Goal: Task Accomplishment & Management: Manage account settings

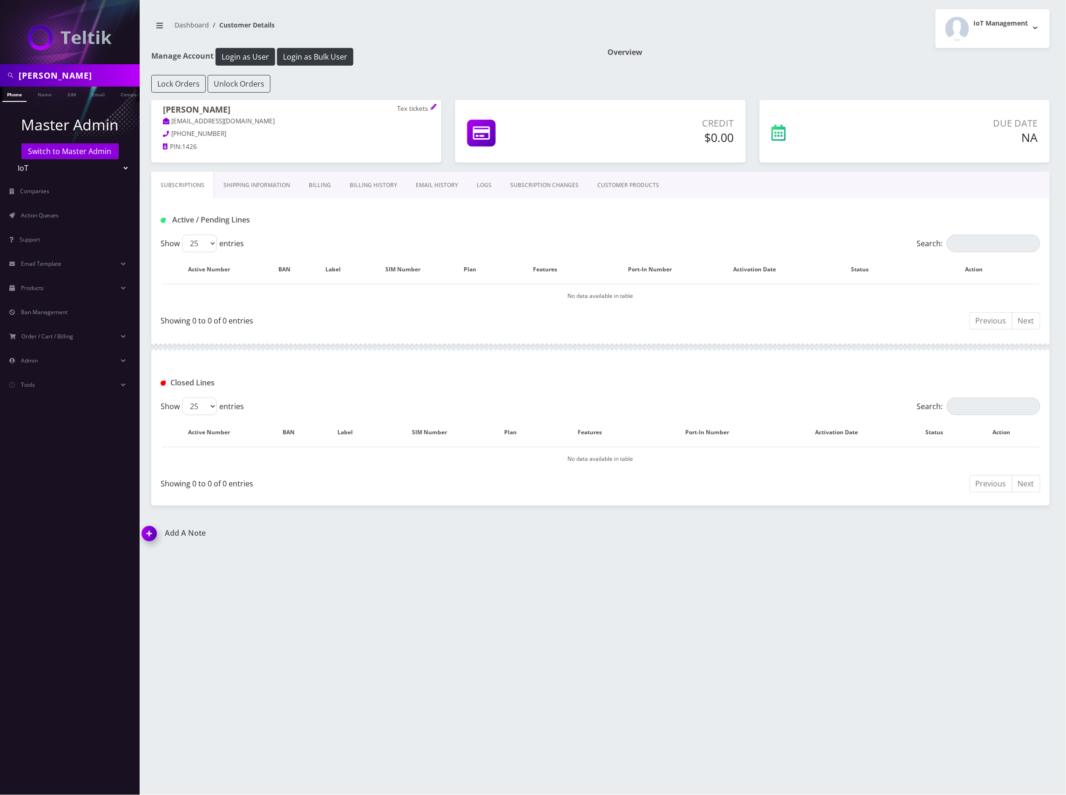
drag, startPoint x: 105, startPoint y: 73, endPoint x: -5, endPoint y: 65, distance: 110.1
click at [0, 65] on html "matt swiger Phone Name SIM Email Company Customer Master Admin Switch to Master…" at bounding box center [533, 397] width 1066 height 795
type input "anthony byers"
click at [39, 91] on link "Name" at bounding box center [44, 94] width 23 height 15
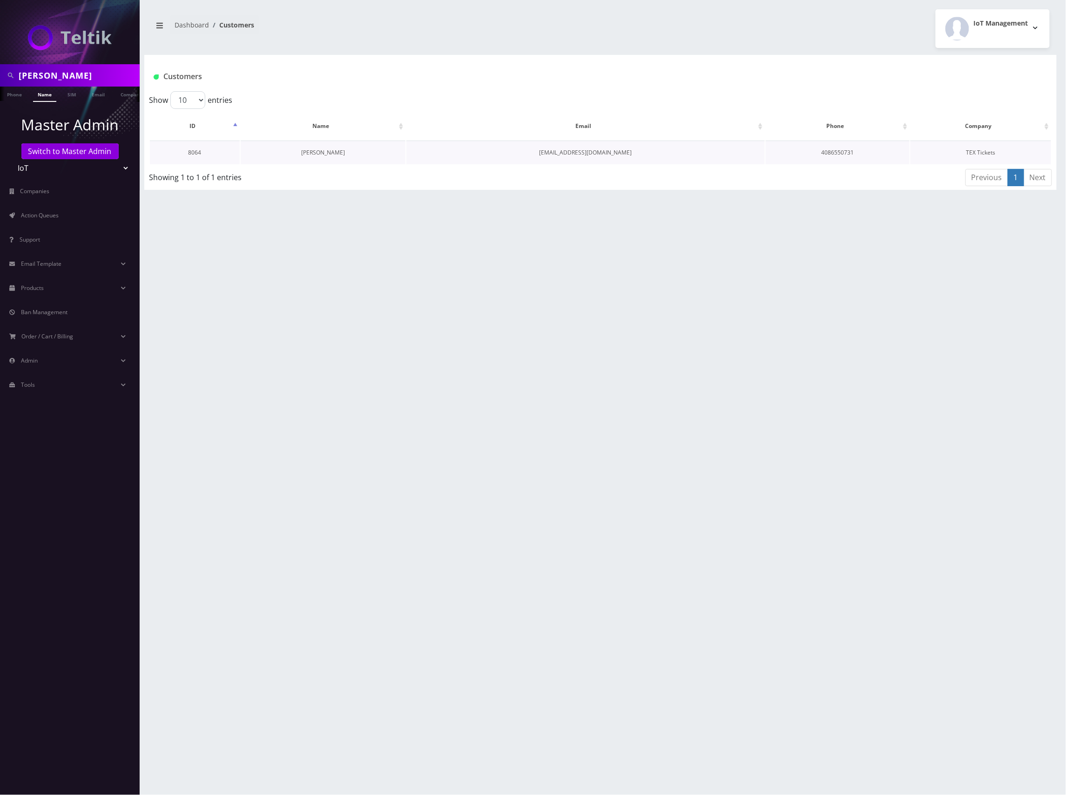
click at [330, 153] on link "Anthony Byers" at bounding box center [323, 153] width 44 height 8
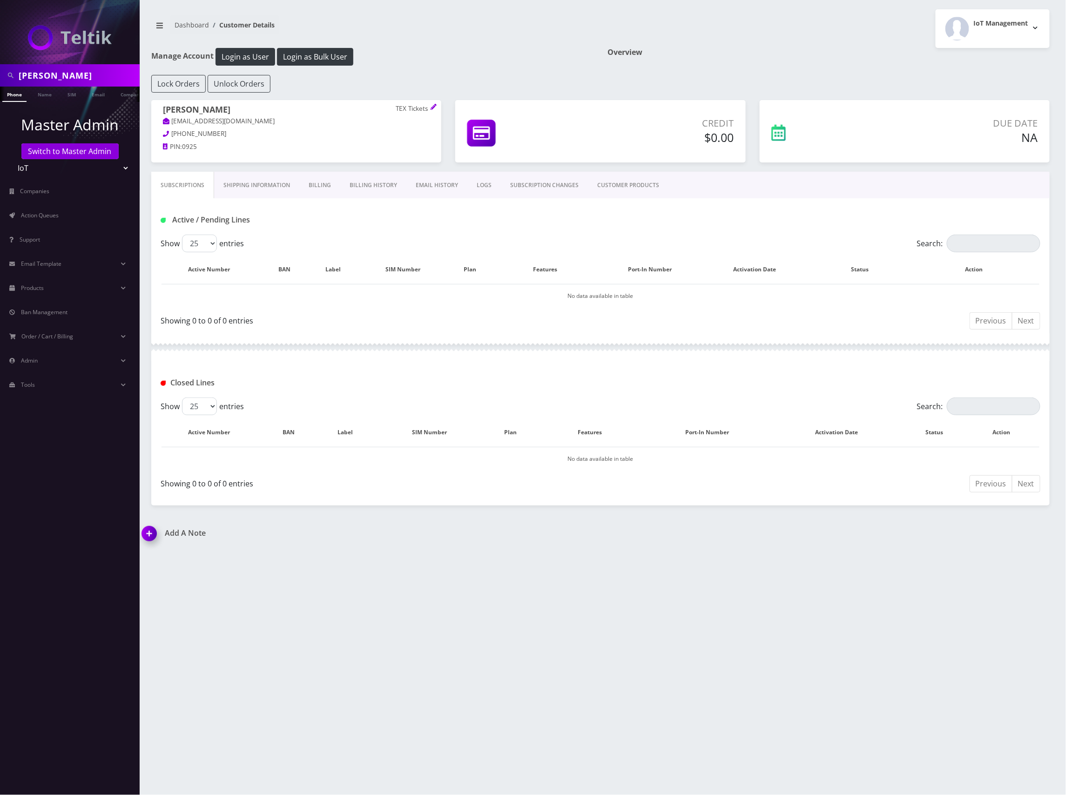
drag, startPoint x: 278, startPoint y: 123, endPoint x: 172, endPoint y: 119, distance: 106.2
click at [172, 119] on p "pulleranthonybyers@textickets.com" at bounding box center [296, 121] width 267 height 10
copy link "pulleranthonybyers@textickets.com"
drag, startPoint x: 232, startPoint y: 110, endPoint x: 160, endPoint y: 108, distance: 71.7
click at [160, 108] on div "Anthony Byers TEX Tickets pulleranthonybyers@textickets.com 408-655-0731 PIN: 0…" at bounding box center [296, 129] width 290 height 59
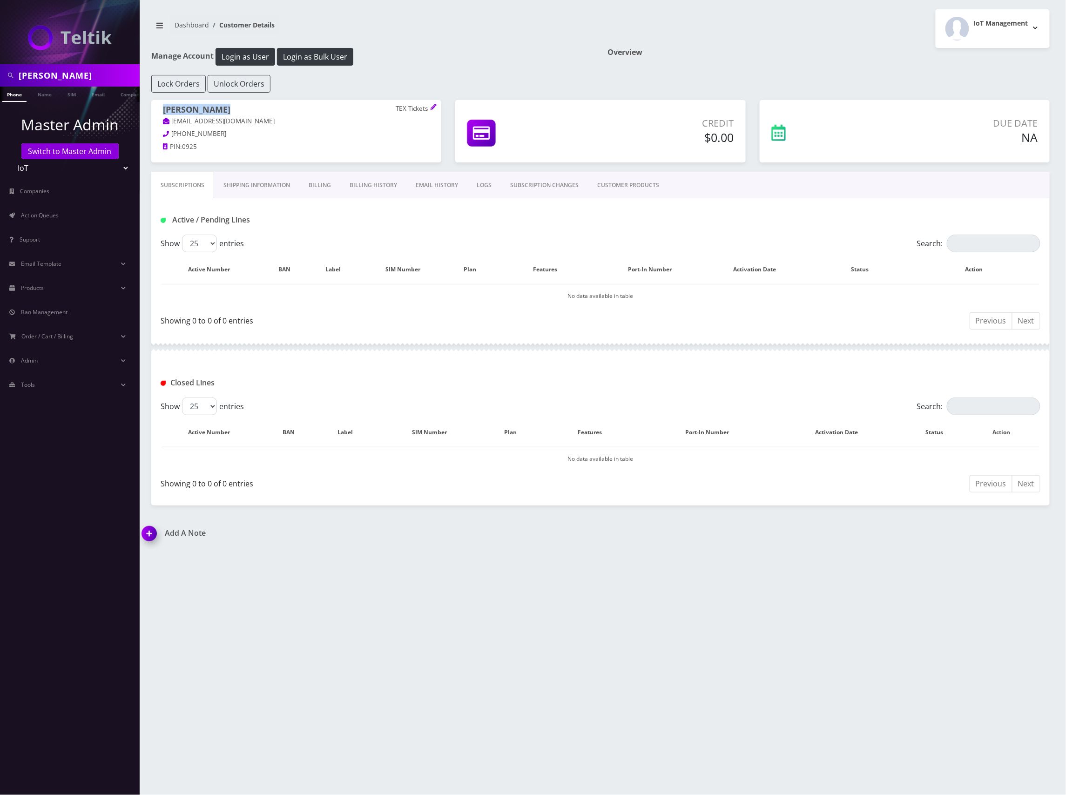
copy h1 "Anthony Byers"
drag, startPoint x: 275, startPoint y: 122, endPoint x: 170, endPoint y: 116, distance: 104.9
click at [170, 117] on p "pulleranthonybyers@textickets.com" at bounding box center [296, 121] width 267 height 10
copy link "pulleranthonybyers@textickets.com"
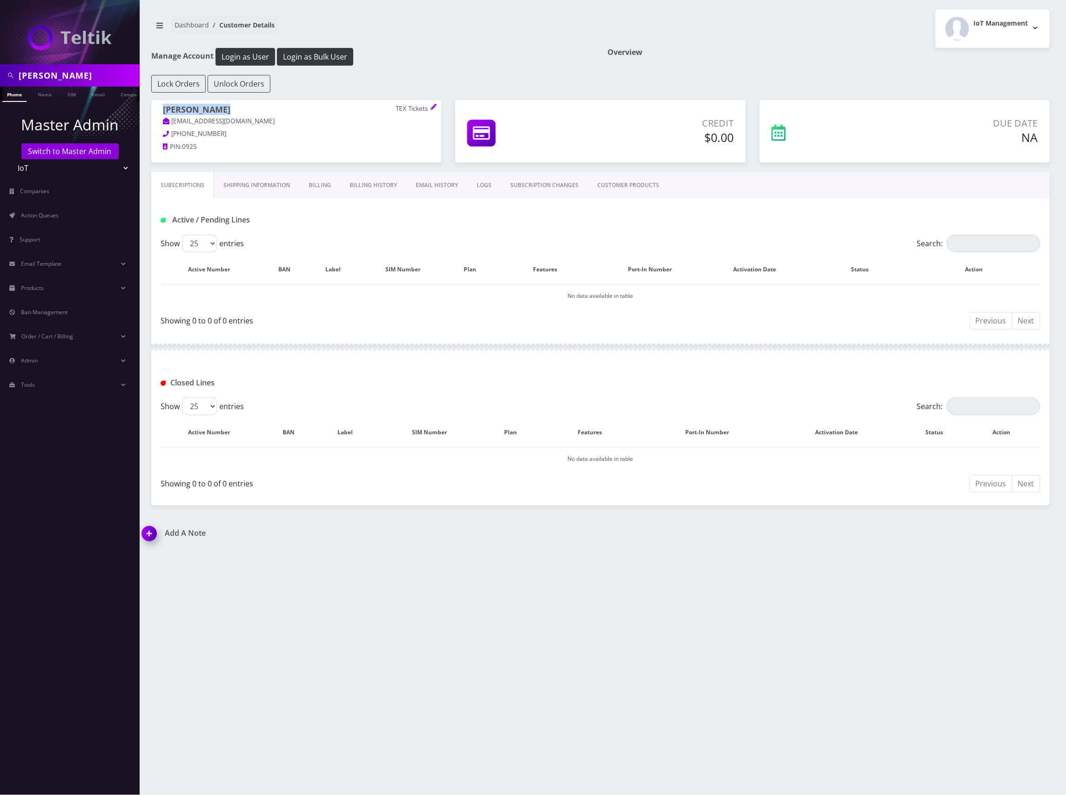
copy link "pulleranthonybyers@textickets.com"
click at [639, 185] on link "CUSTOMER PRODUCTS" at bounding box center [628, 185] width 81 height 27
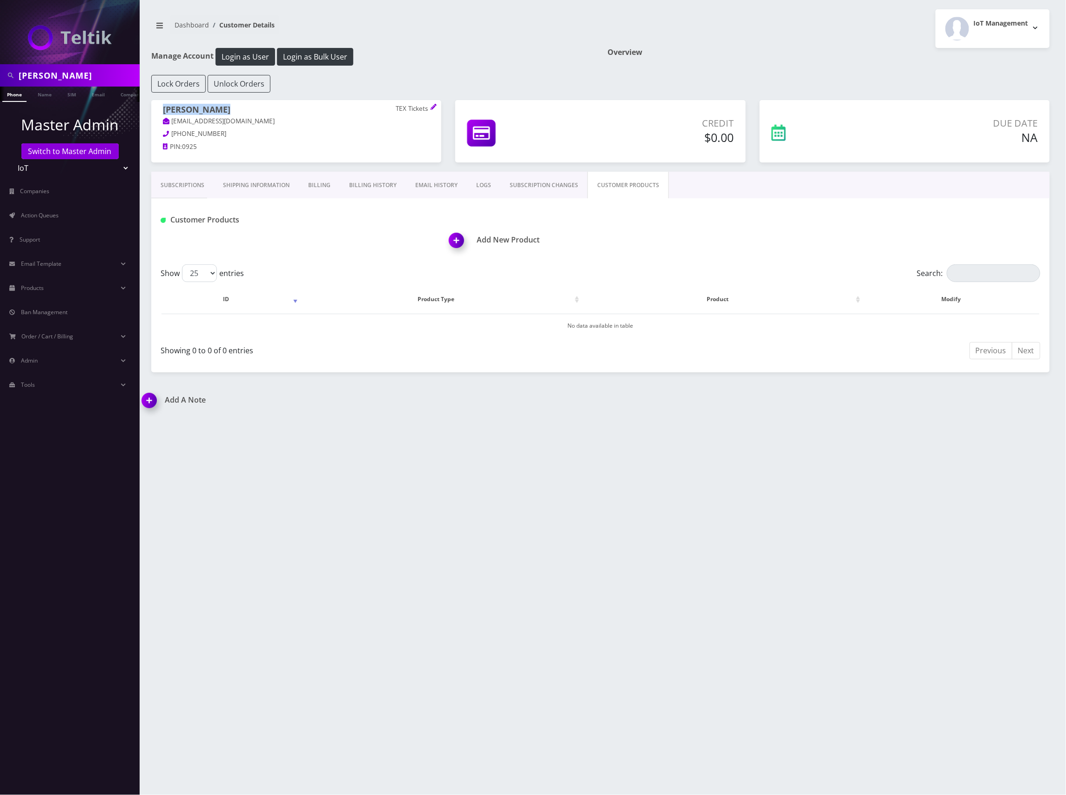
click at [457, 240] on img at bounding box center [458, 243] width 27 height 27
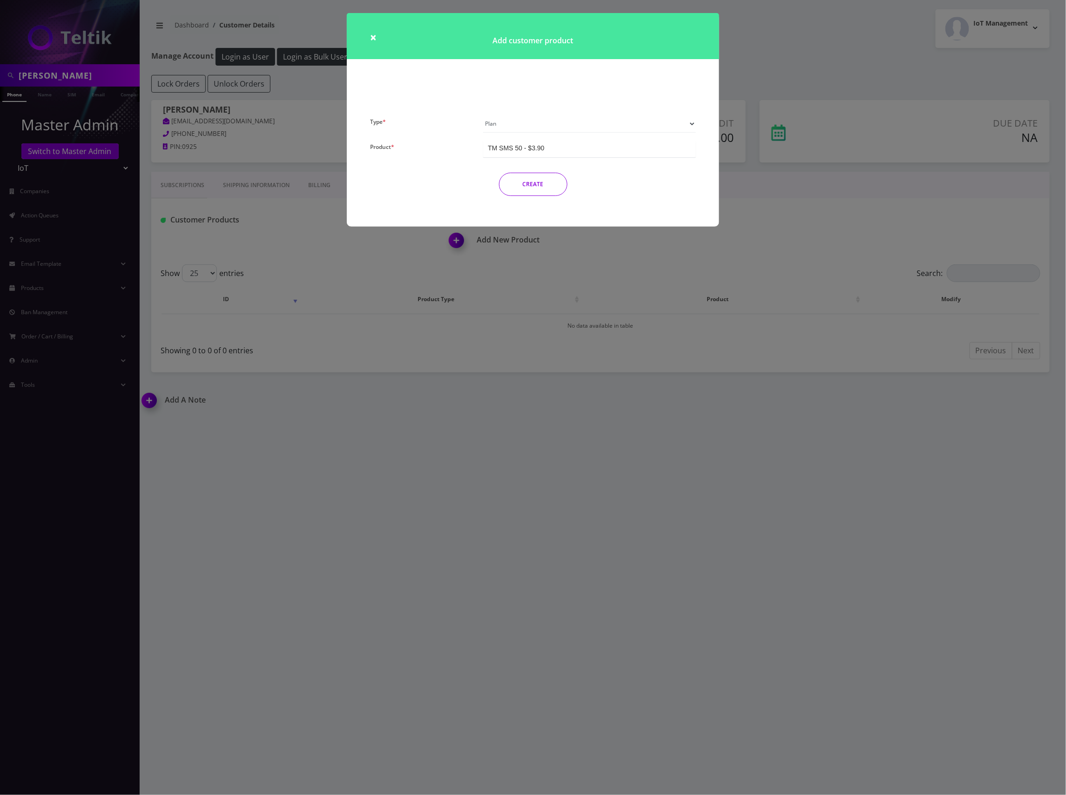
click at [557, 144] on div "TM SMS 50 - $3.90" at bounding box center [589, 148] width 213 height 17
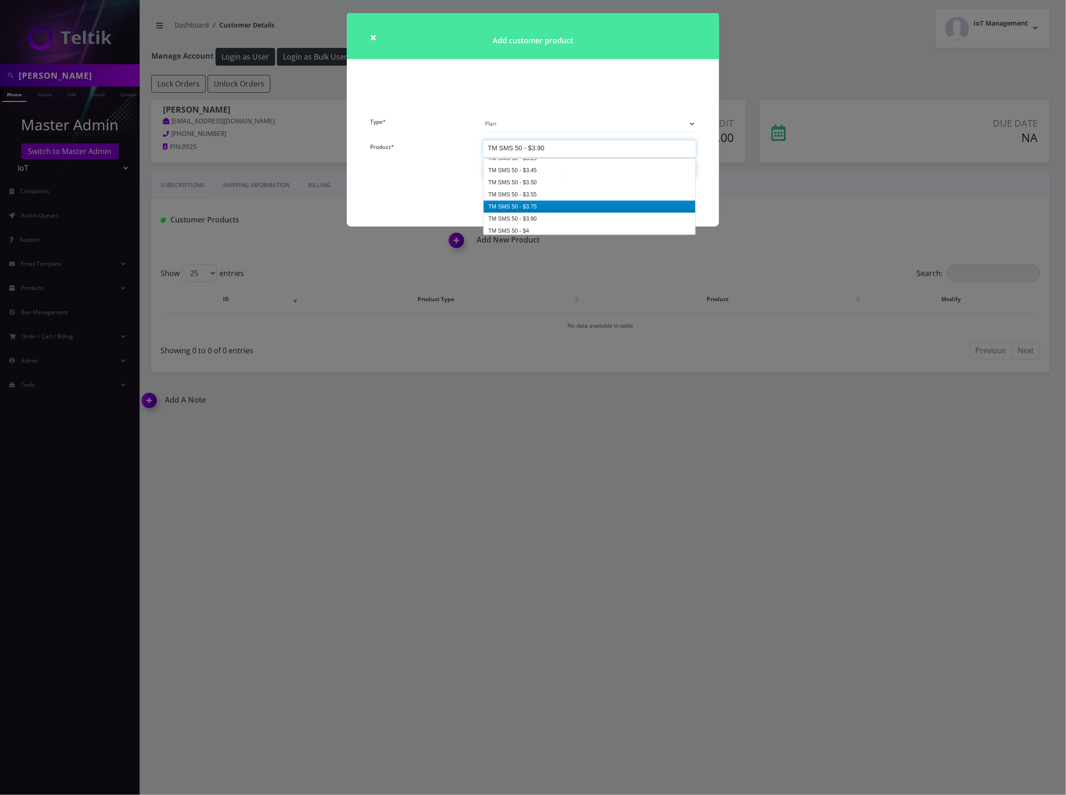
scroll to position [2305, 0]
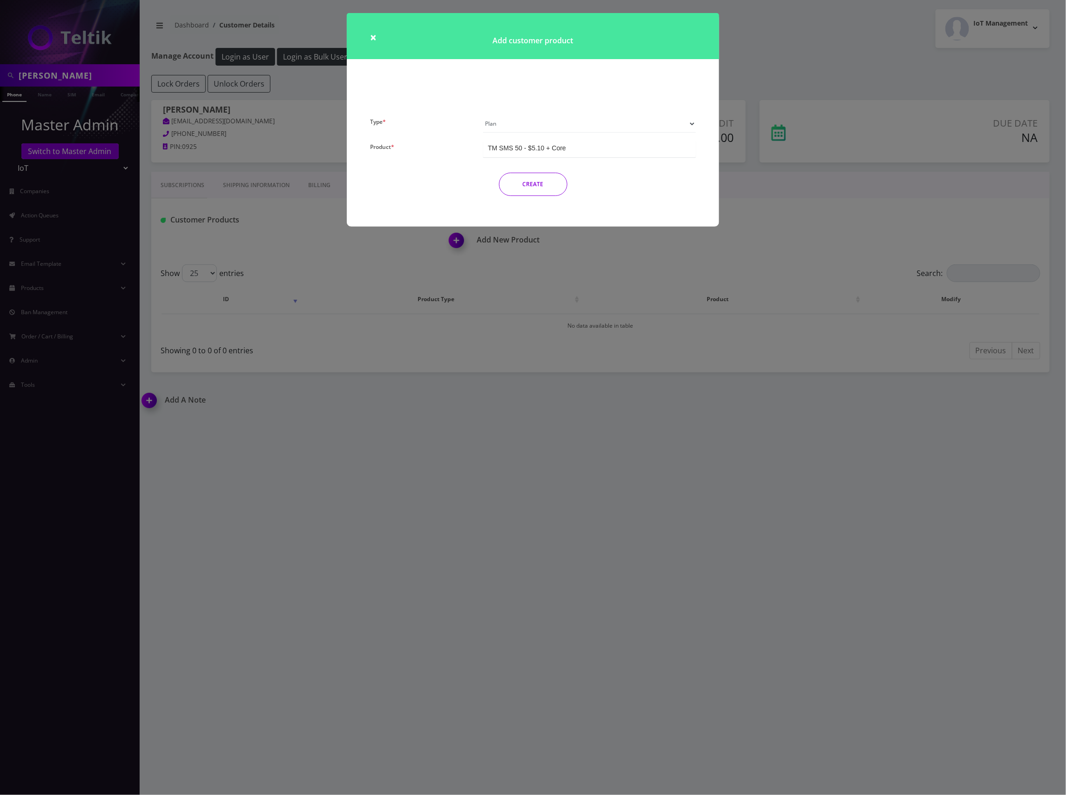
click at [535, 182] on button "CREATE" at bounding box center [533, 184] width 68 height 23
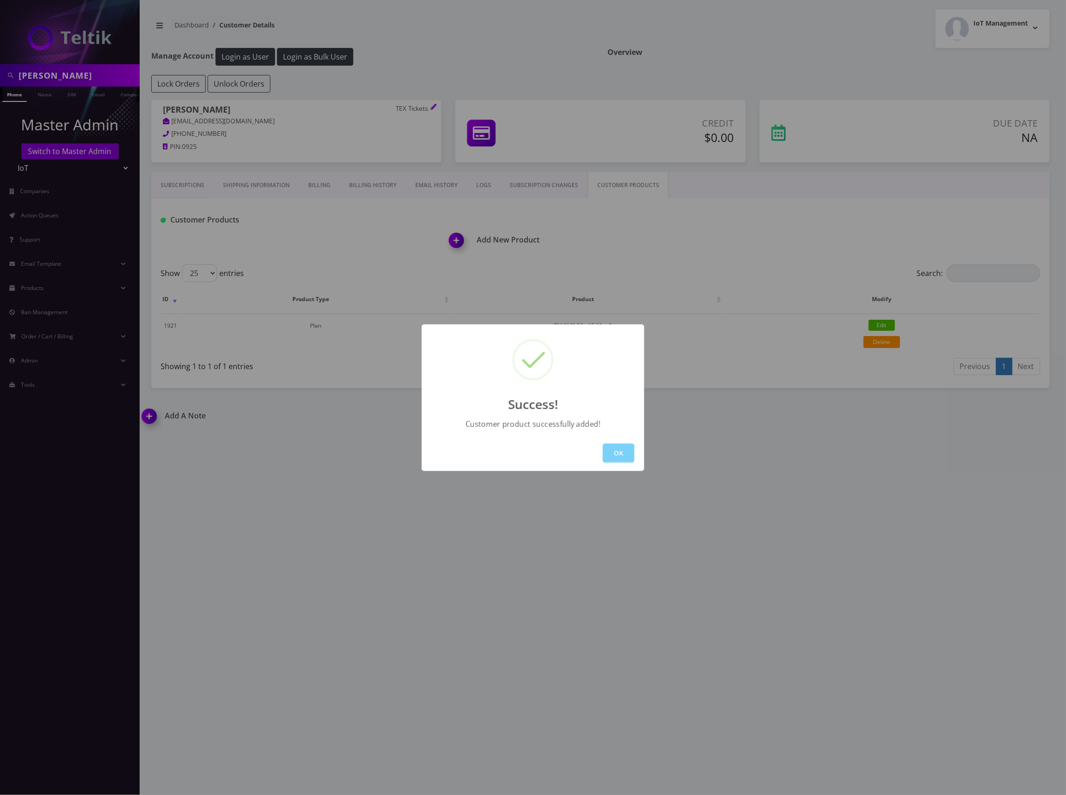
click at [616, 454] on button "OK" at bounding box center [619, 453] width 32 height 19
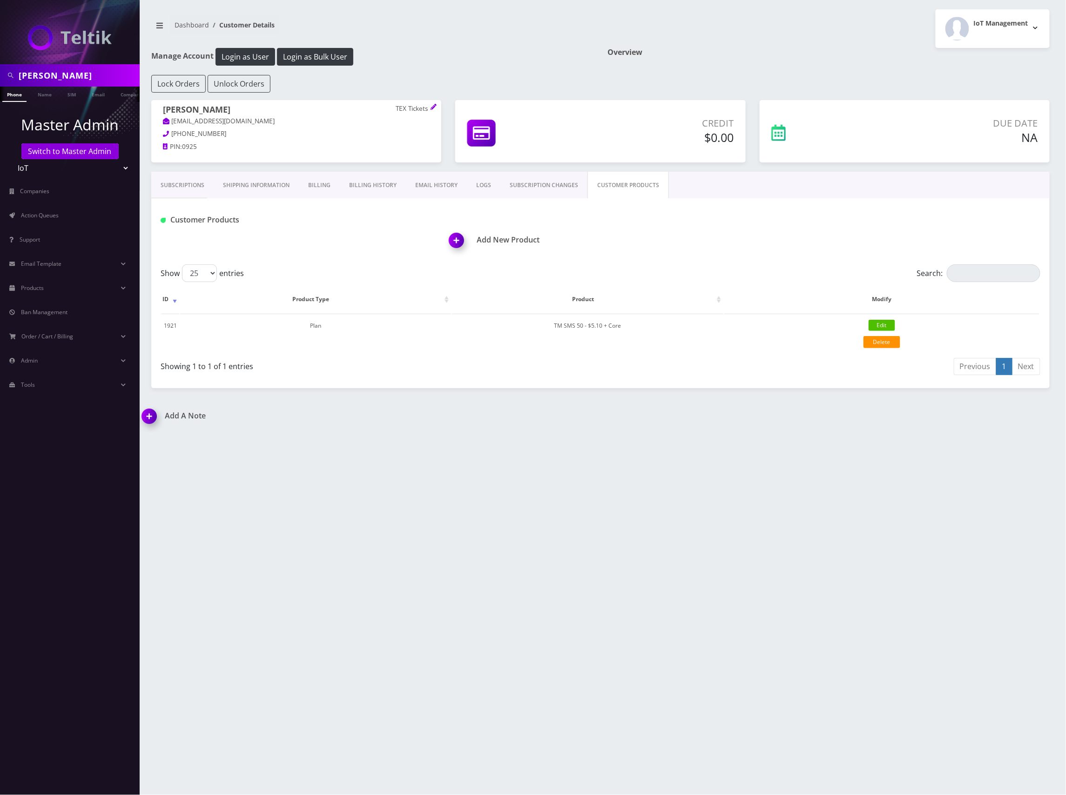
click at [493, 237] on h1 "Add New Product" at bounding box center [749, 240] width 601 height 9
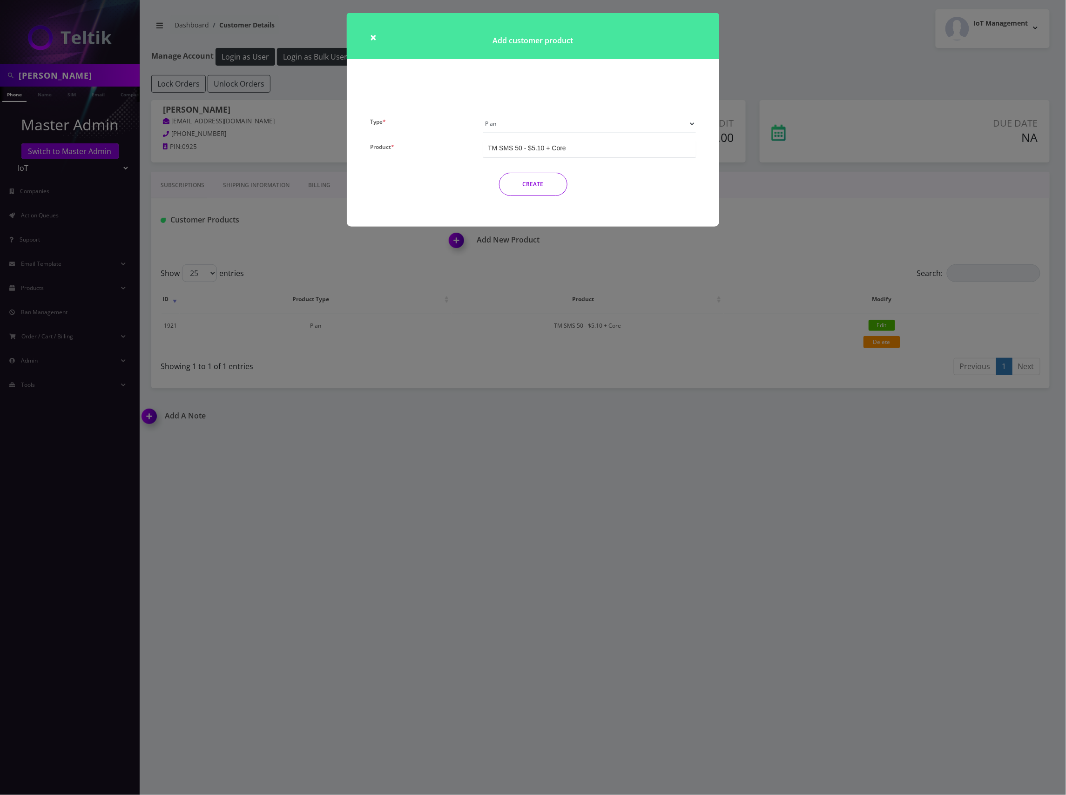
click at [597, 125] on select "Plan Device Sim Addon One-off" at bounding box center [589, 124] width 213 height 18
click at [483, 115] on select "Plan Device Sim Addon One-off" at bounding box center [589, 124] width 213 height 18
click at [568, 148] on div "TMO SMS SIM" at bounding box center [589, 148] width 213 height 17
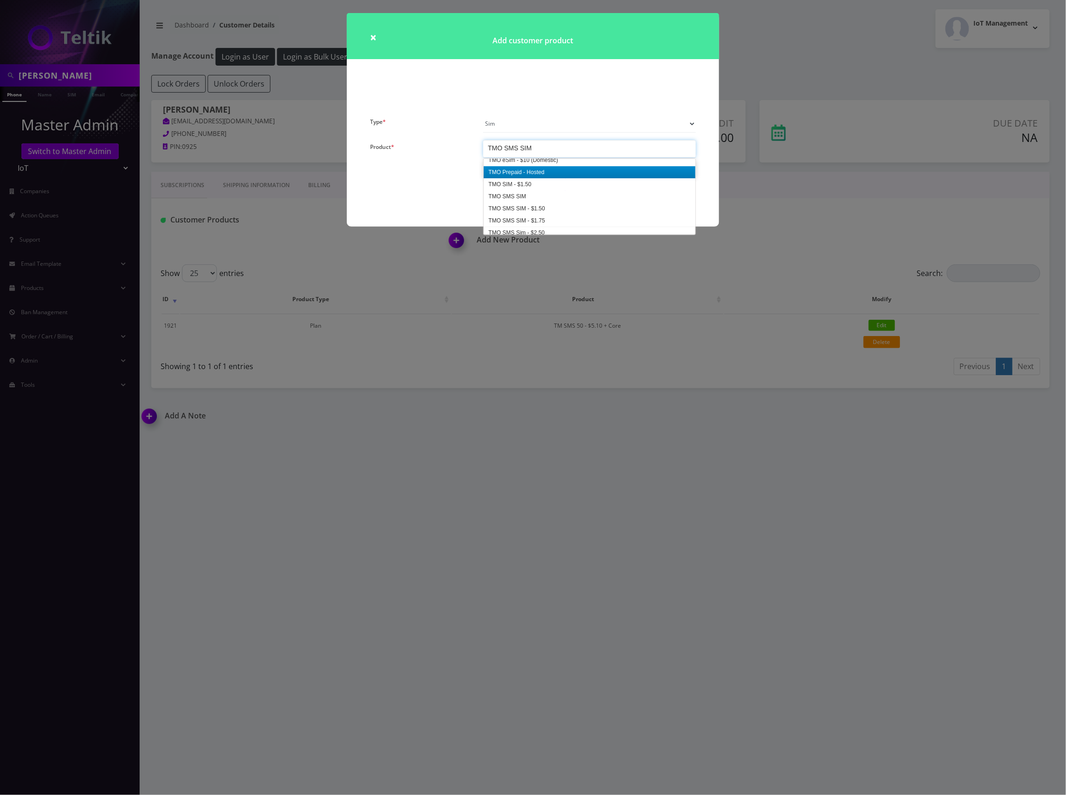
scroll to position [1410, 0]
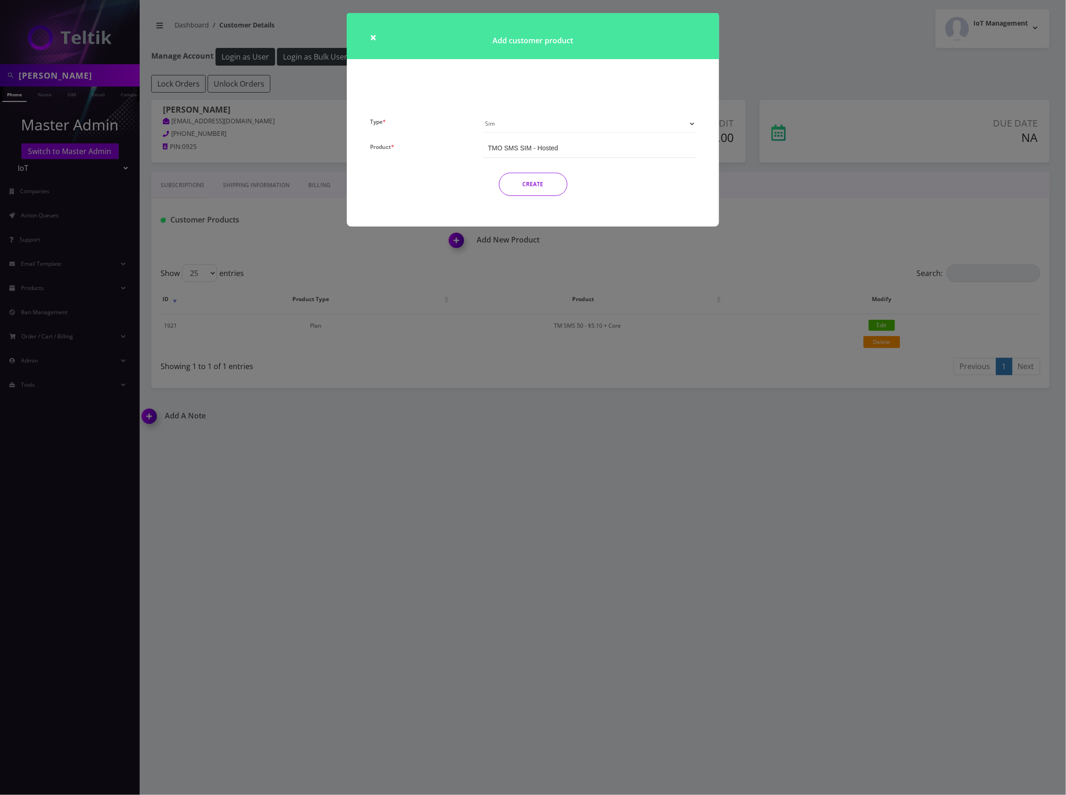
click at [547, 182] on button "CREATE" at bounding box center [533, 184] width 68 height 23
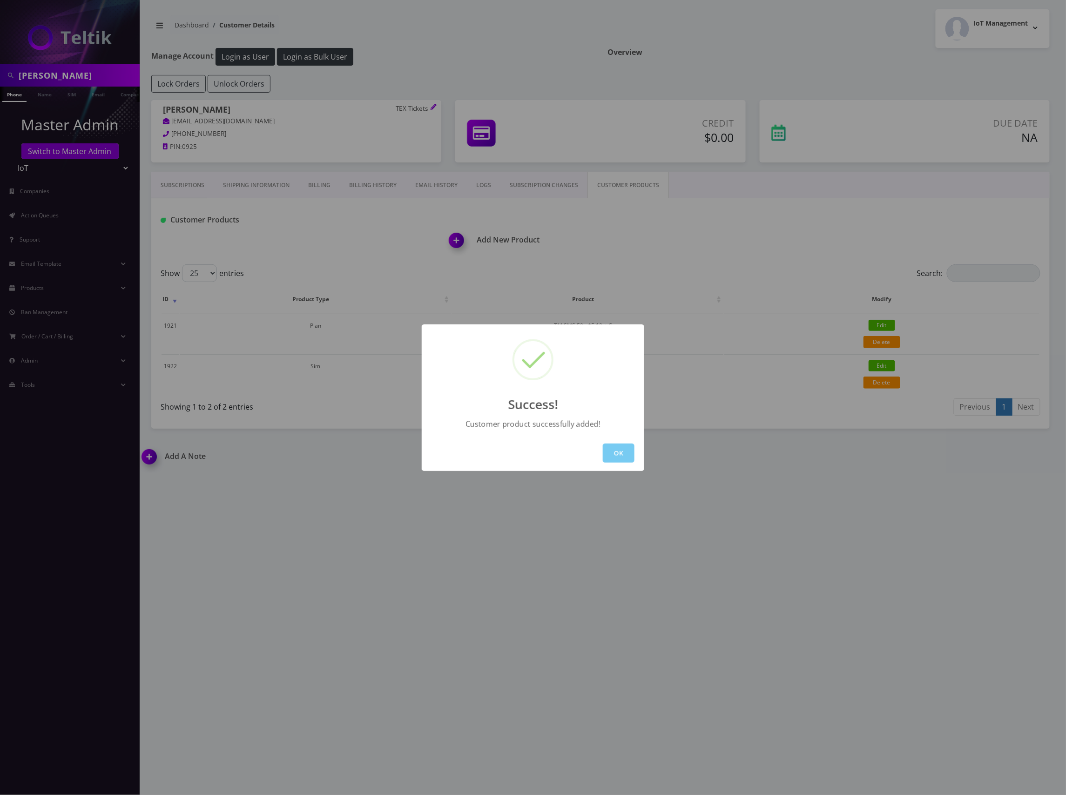
click at [621, 453] on button "OK" at bounding box center [619, 453] width 32 height 19
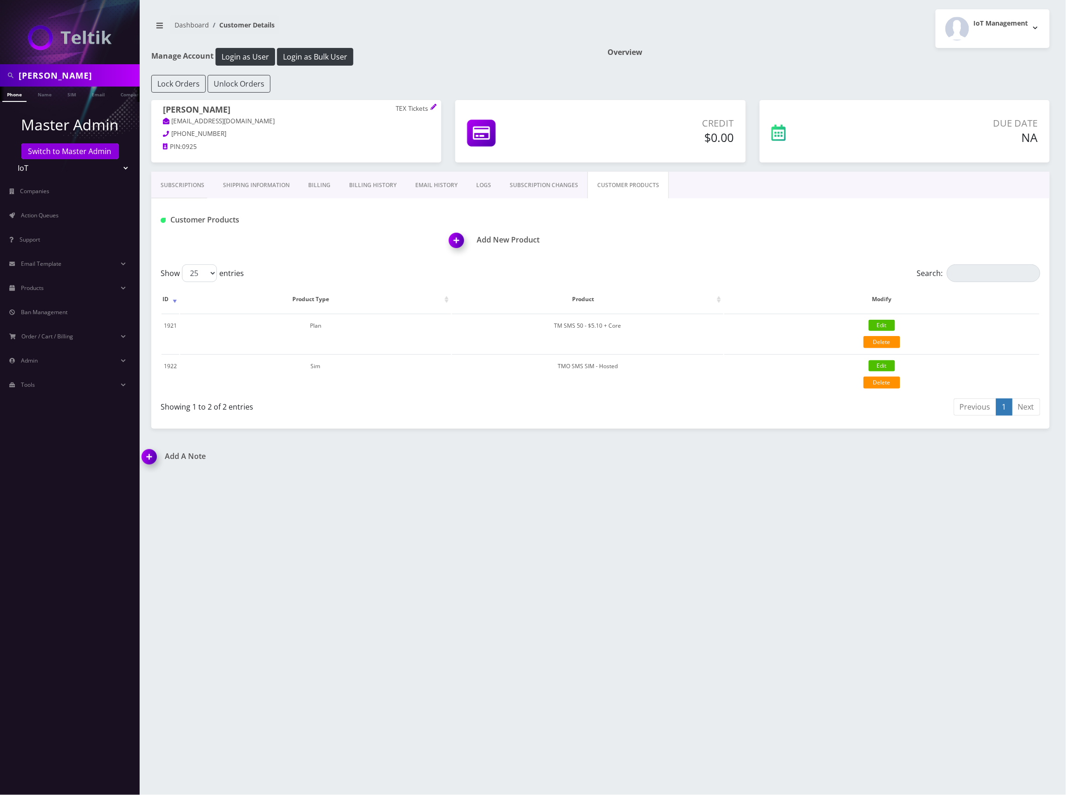
click at [510, 237] on h1 "Add New Product" at bounding box center [749, 240] width 601 height 9
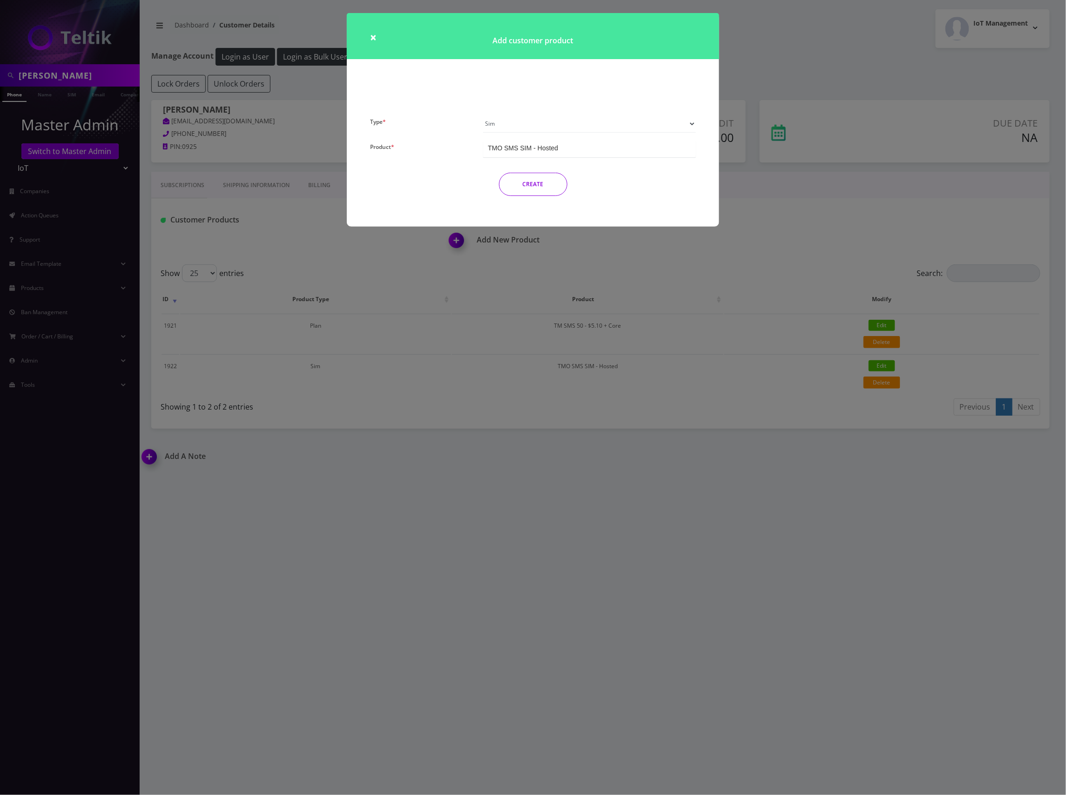
click at [620, 129] on select "Plan Device Sim Addon One-off" at bounding box center [589, 124] width 213 height 18
select select "4"
click at [483, 115] on select "Plan Device Sim Addon One-off" at bounding box center [589, 124] width 213 height 18
click at [564, 152] on div "Number Change - $3.75" at bounding box center [589, 148] width 213 height 17
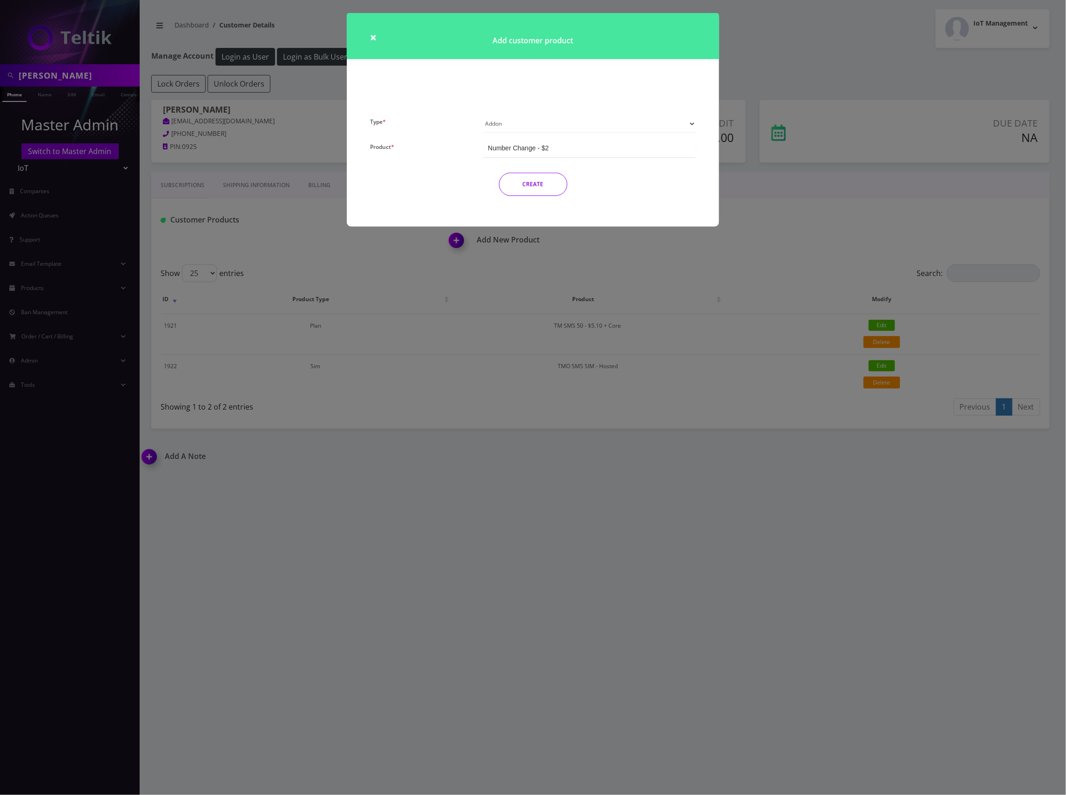
click at [593, 150] on div "Number Change - $2" at bounding box center [589, 148] width 213 height 17
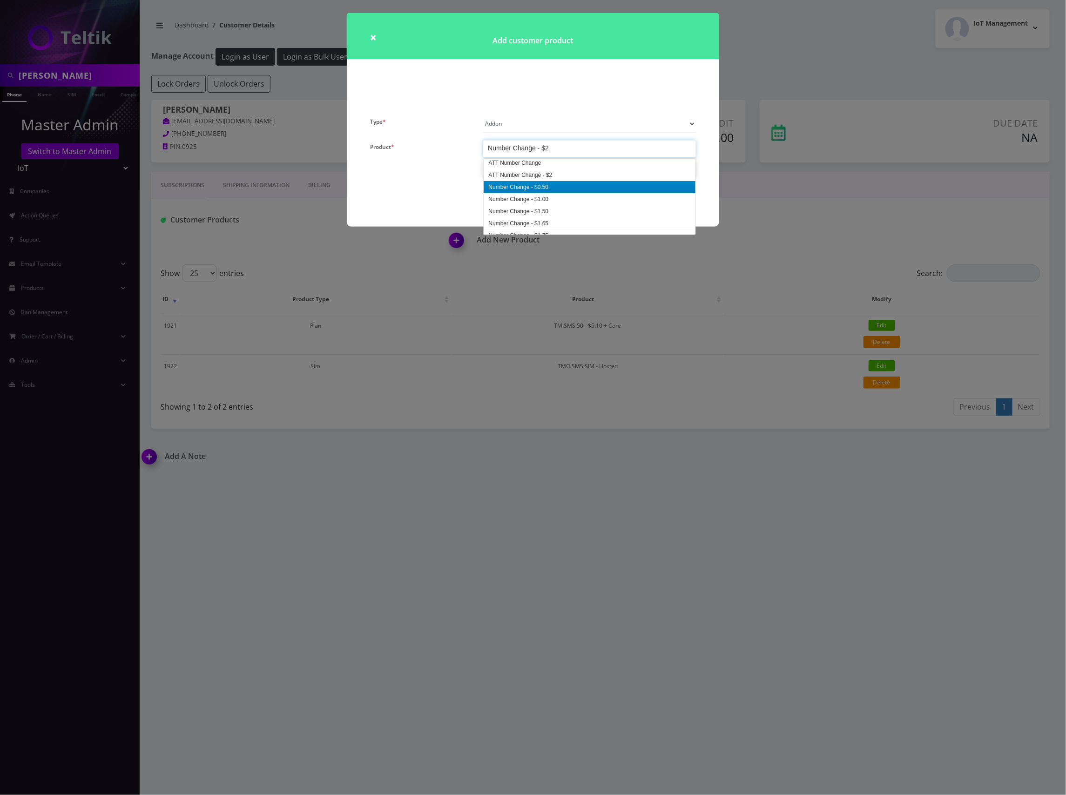
scroll to position [0, 0]
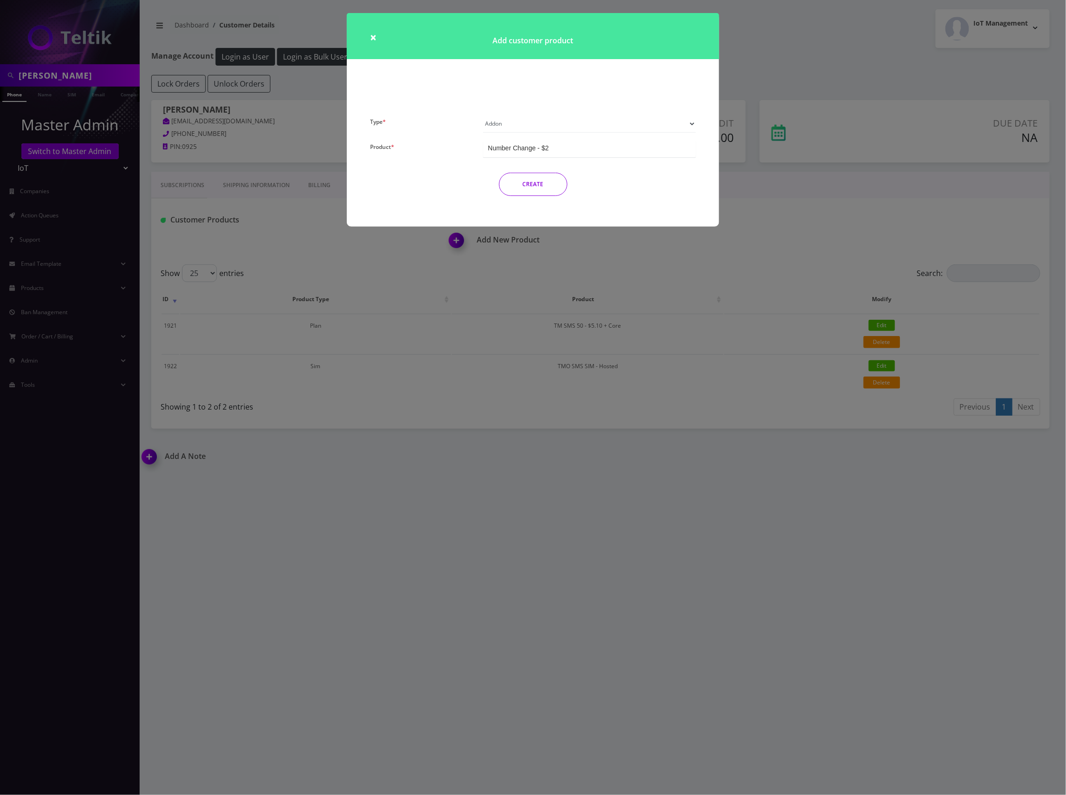
click at [645, 106] on div "Add customer product" at bounding box center [533, 64] width 386 height 102
click at [534, 183] on button "CREATE" at bounding box center [533, 184] width 68 height 23
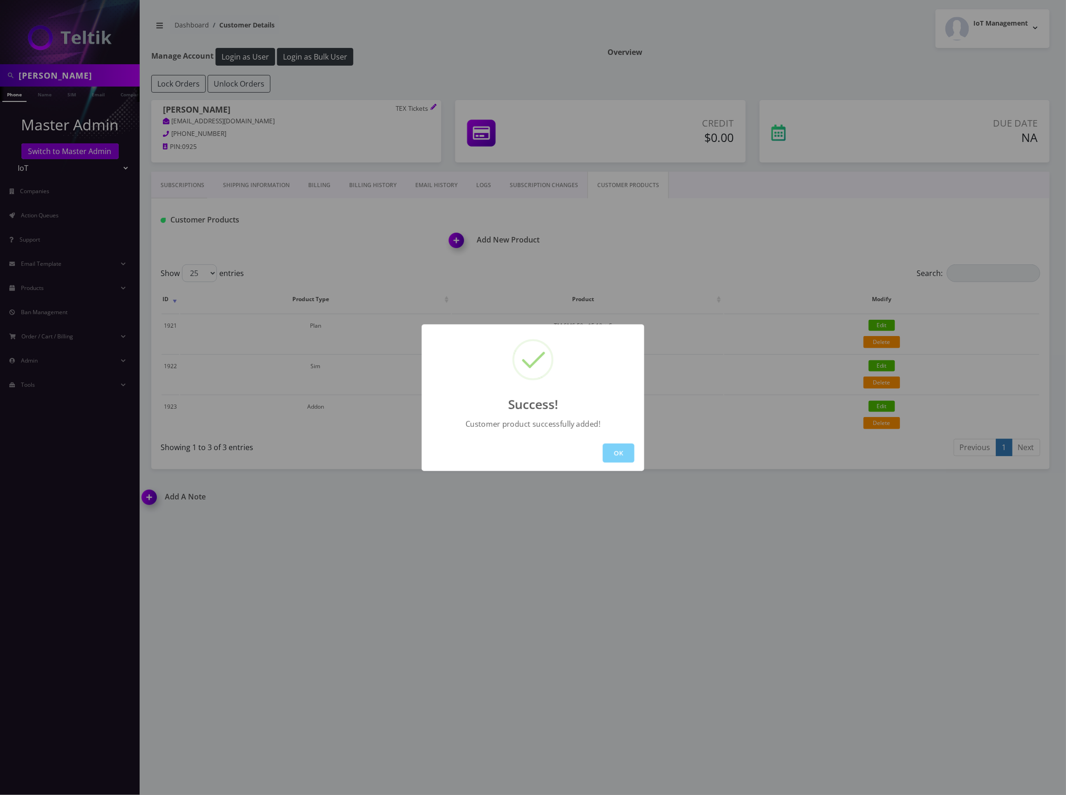
click at [621, 452] on button "OK" at bounding box center [619, 453] width 32 height 19
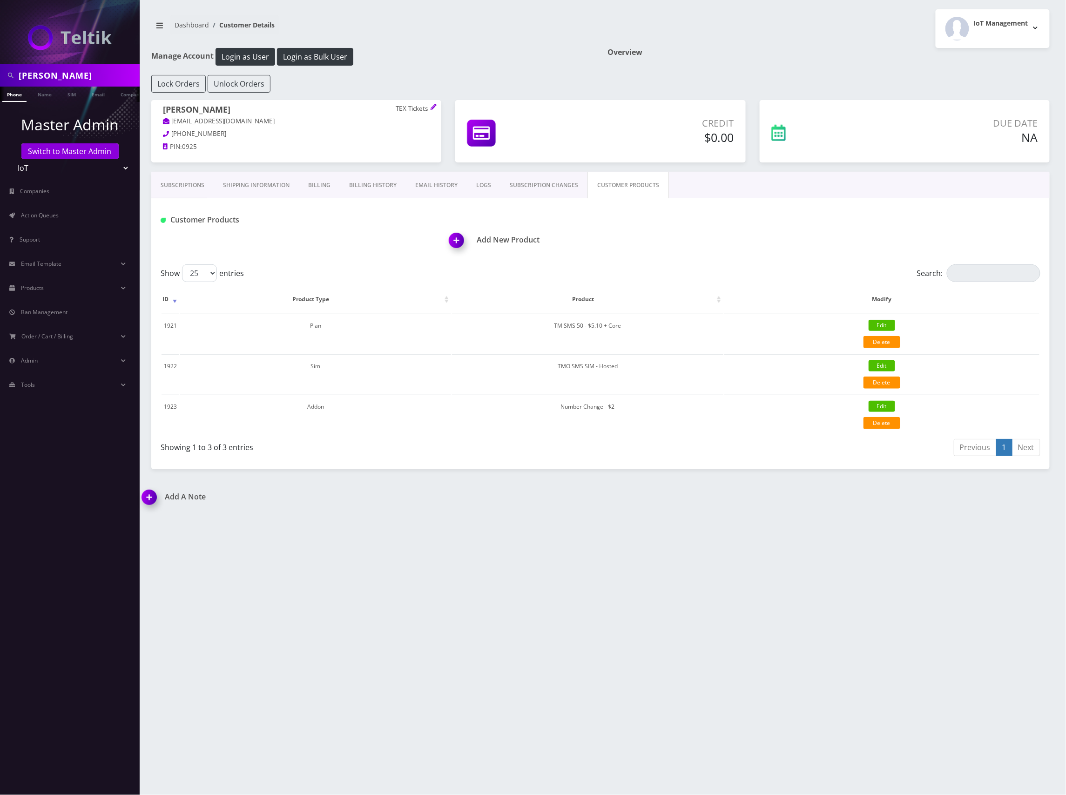
drag, startPoint x: 97, startPoint y: 73, endPoint x: 10, endPoint y: 73, distance: 87.1
click at [0, 67] on html "anthony byers Phone Name SIM Email Company Customer Master Admin Switch to Mast…" at bounding box center [533, 397] width 1066 height 795
paste input "[PERSON_NAME]"
type input "[PERSON_NAME]"
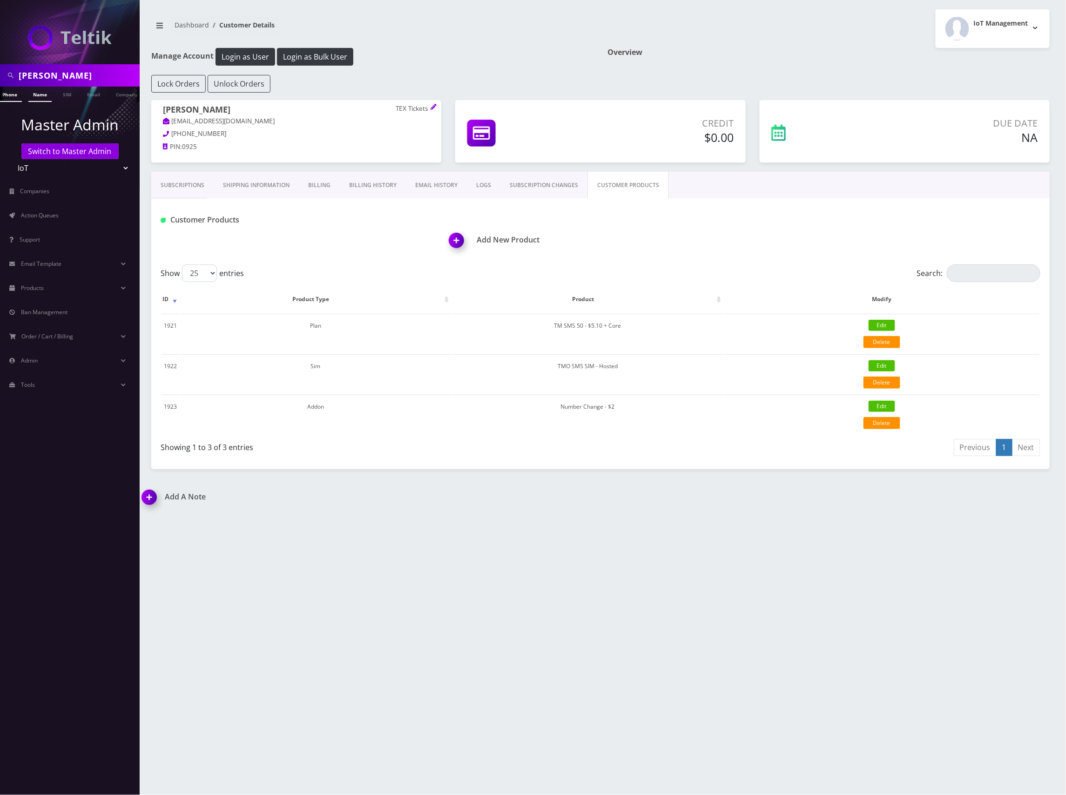
click at [39, 97] on link "Name" at bounding box center [39, 94] width 23 height 15
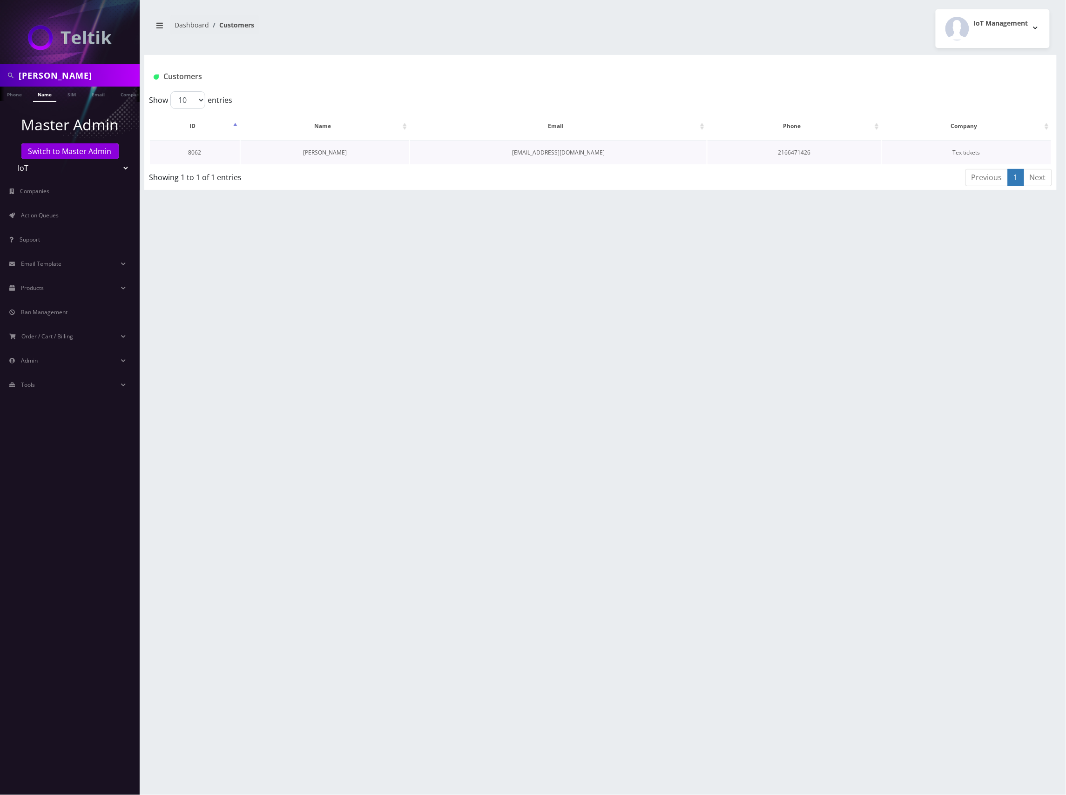
click at [332, 153] on link "[PERSON_NAME]" at bounding box center [325, 153] width 44 height 8
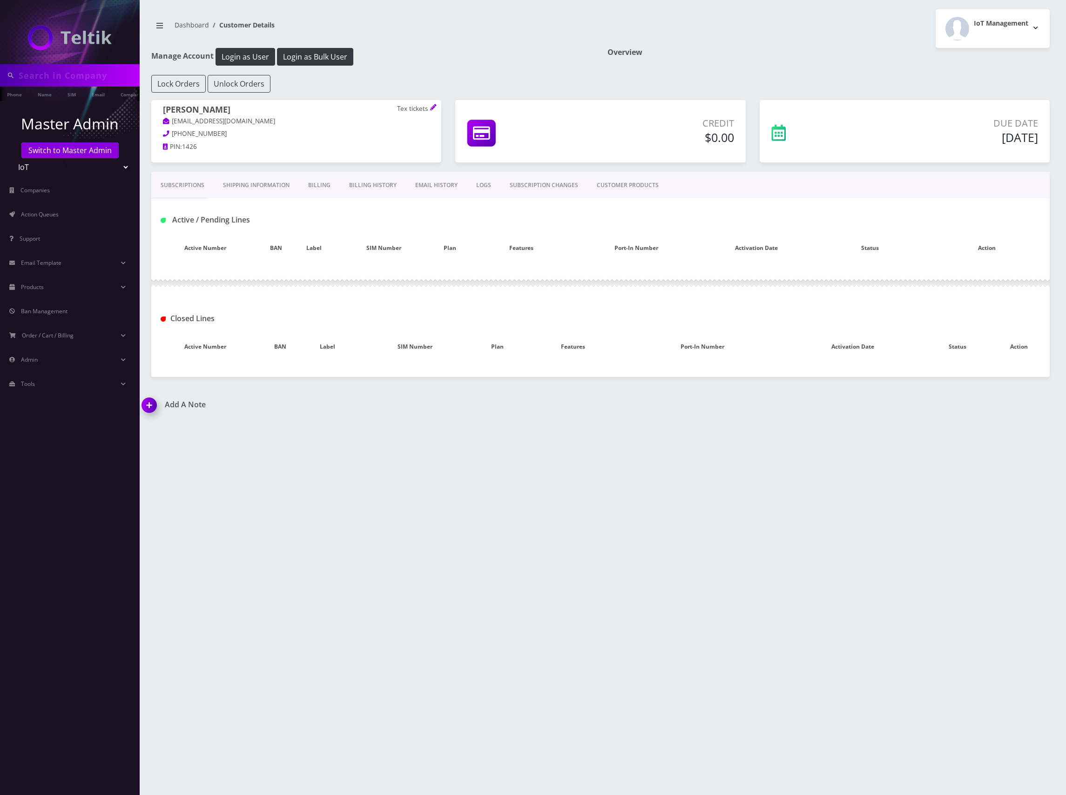
type input "[PERSON_NAME]"
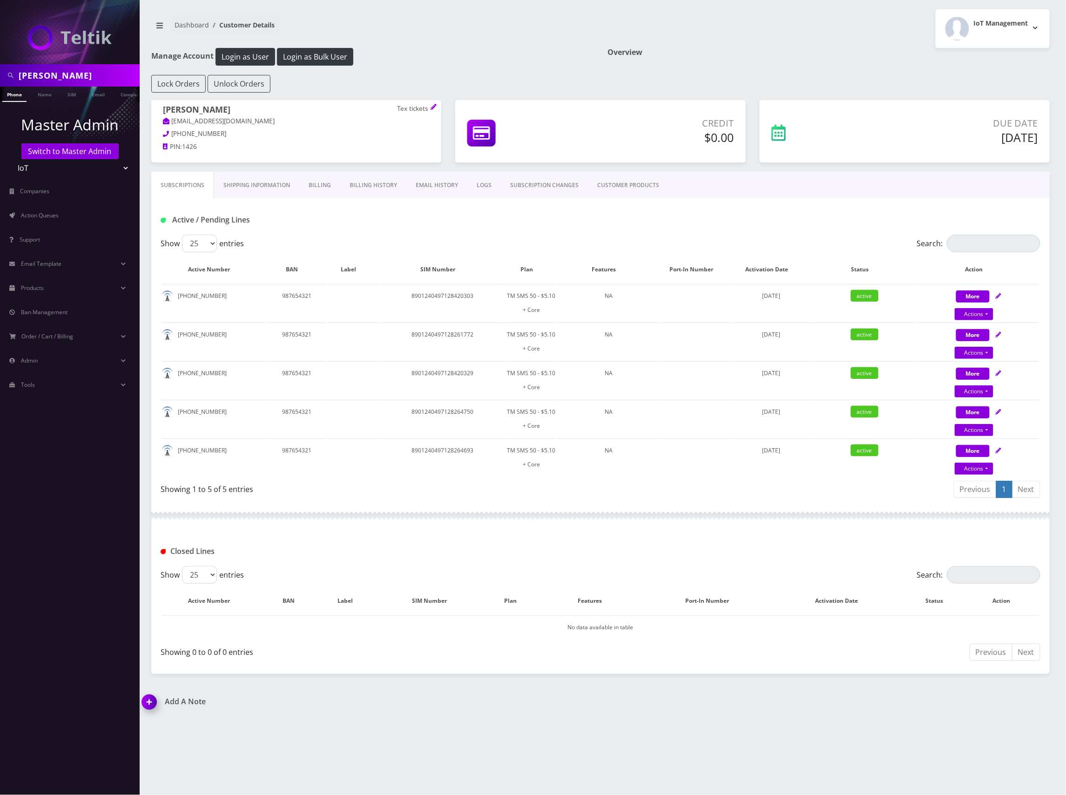
click at [263, 185] on link "Shipping Information" at bounding box center [256, 185] width 85 height 27
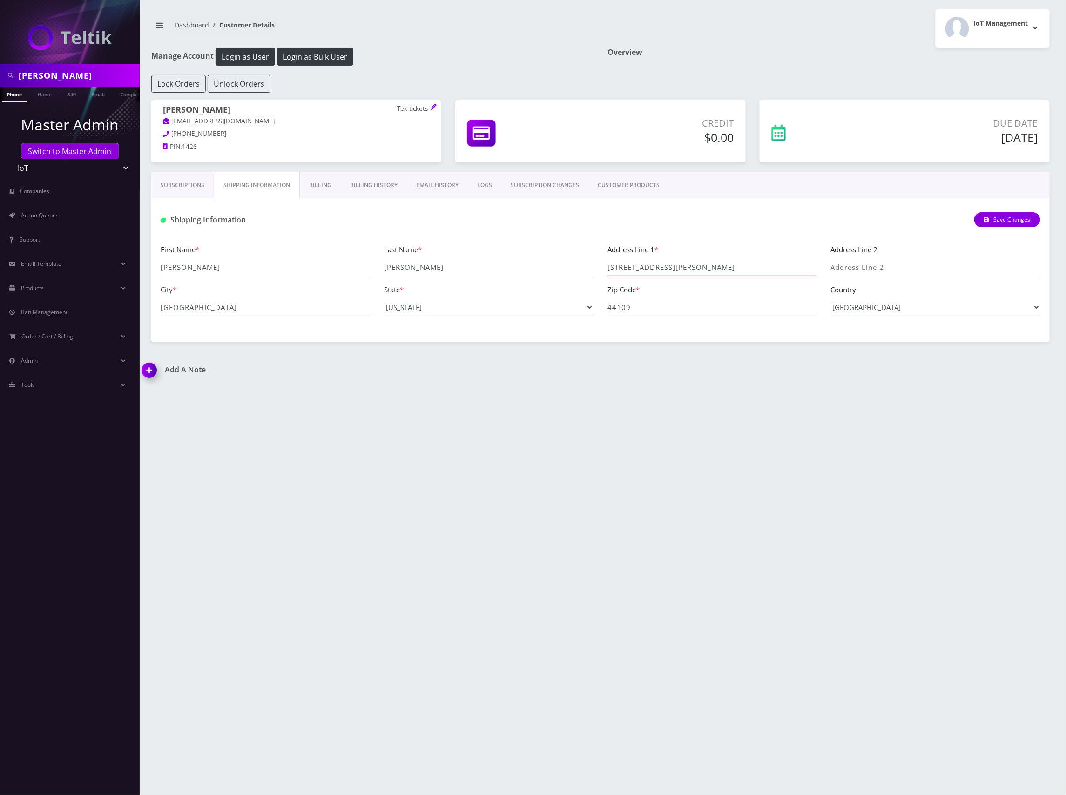
drag, startPoint x: 682, startPoint y: 269, endPoint x: 608, endPoint y: 268, distance: 74.0
click at [608, 268] on input "[STREET_ADDRESS][PERSON_NAME]" at bounding box center [713, 268] width 210 height 18
drag, startPoint x: 213, startPoint y: 312, endPoint x: 144, endPoint y: 311, distance: 68.9
click at [134, 311] on div "[PERSON_NAME] Phone Name SIM Email Company Customer Master Admin Switch to Mast…" at bounding box center [533, 397] width 1066 height 795
